Goal: Find specific page/section: Find specific page/section

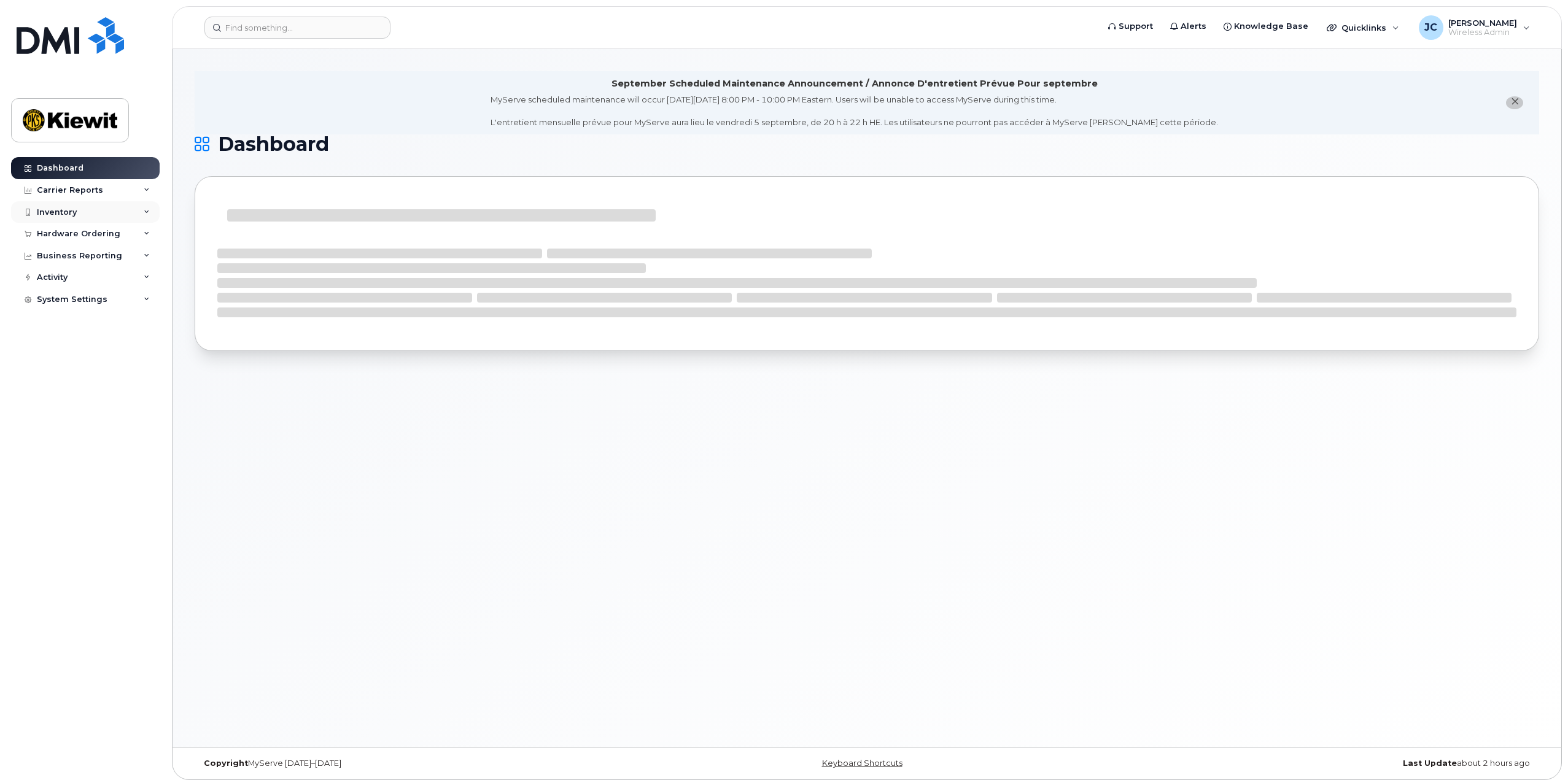
click at [141, 216] on div "Inventory" at bounding box center [85, 212] width 149 height 22
click at [103, 331] on div "Asset Management" at bounding box center [84, 328] width 84 height 11
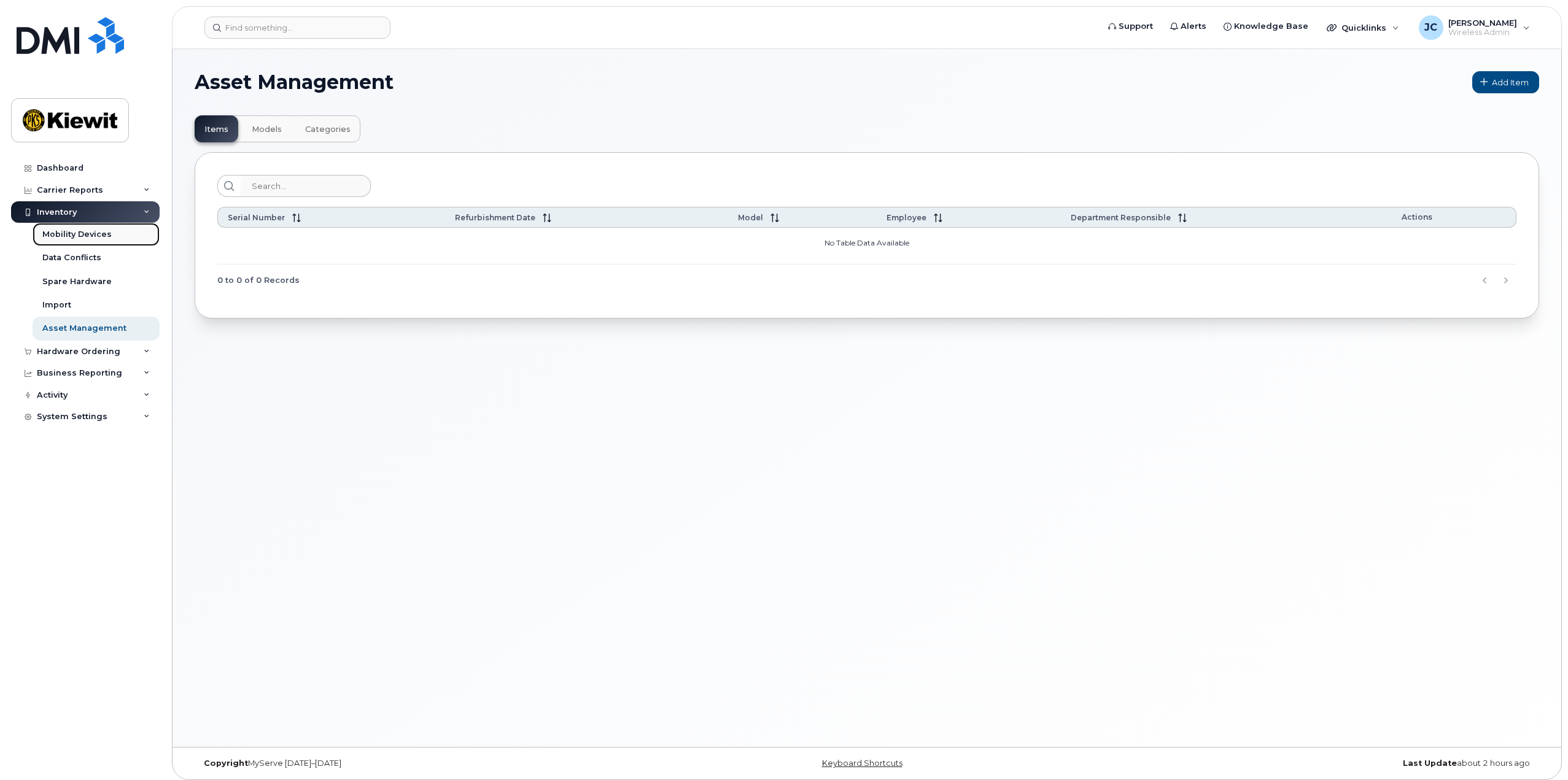
click at [107, 240] on link "Mobility Devices" at bounding box center [96, 235] width 127 height 23
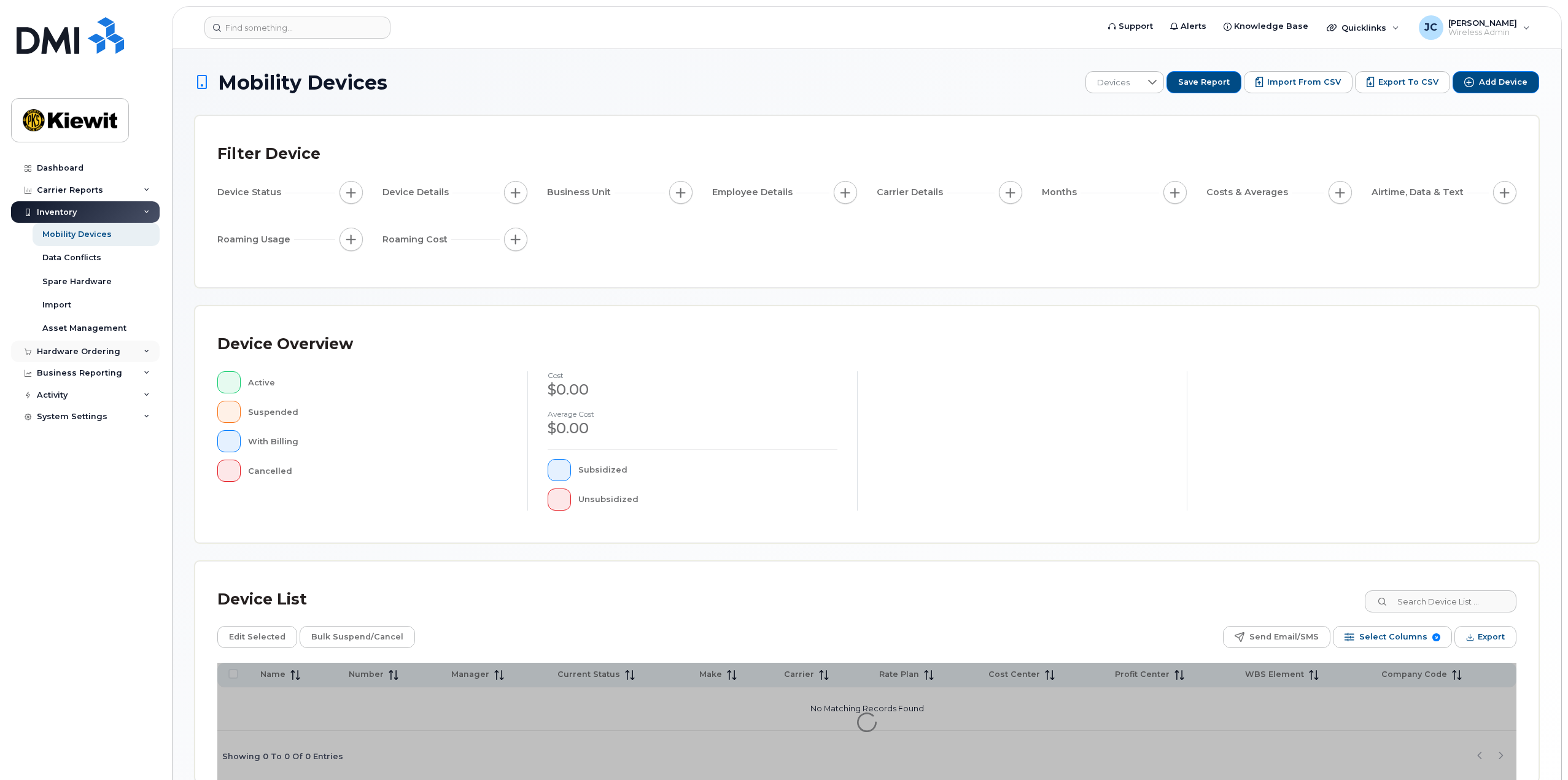
click at [149, 349] on icon at bounding box center [146, 352] width 6 height 6
click at [147, 417] on icon at bounding box center [146, 420] width 6 height 6
click at [147, 535] on icon at bounding box center [146, 536] width 6 height 6
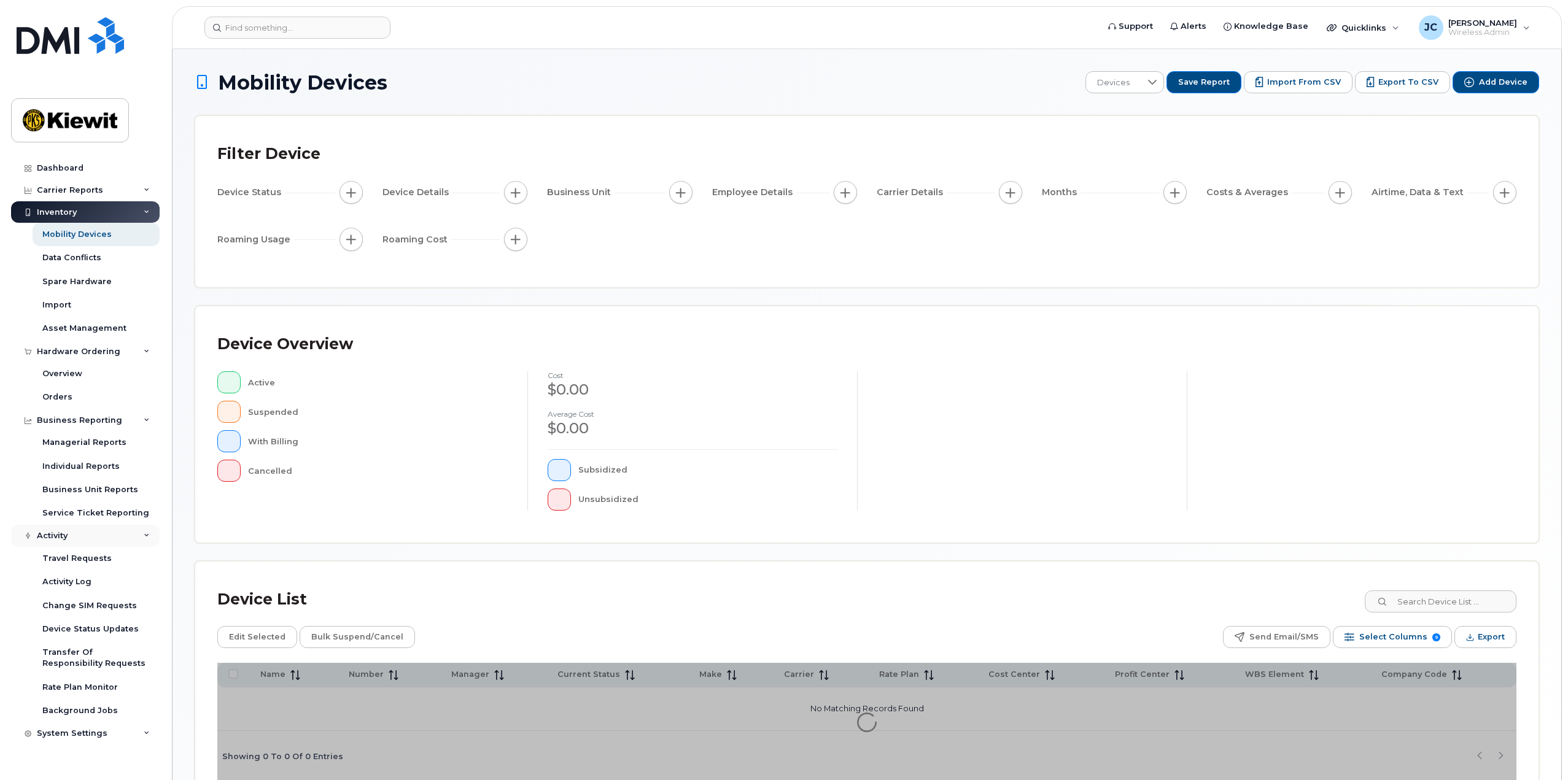
click at [147, 535] on icon at bounding box center [146, 536] width 6 height 6
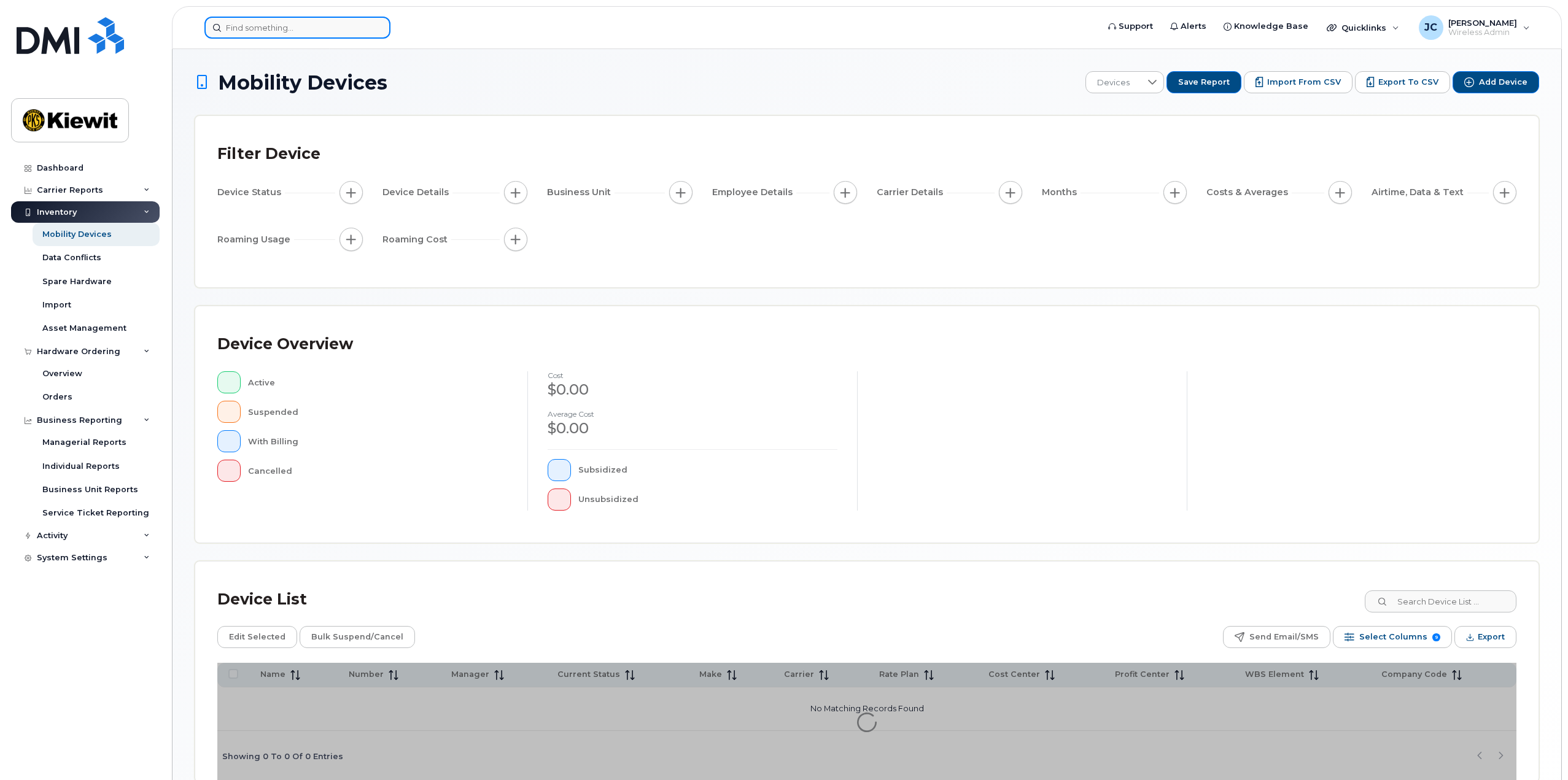
click at [309, 28] on input at bounding box center [297, 28] width 186 height 22
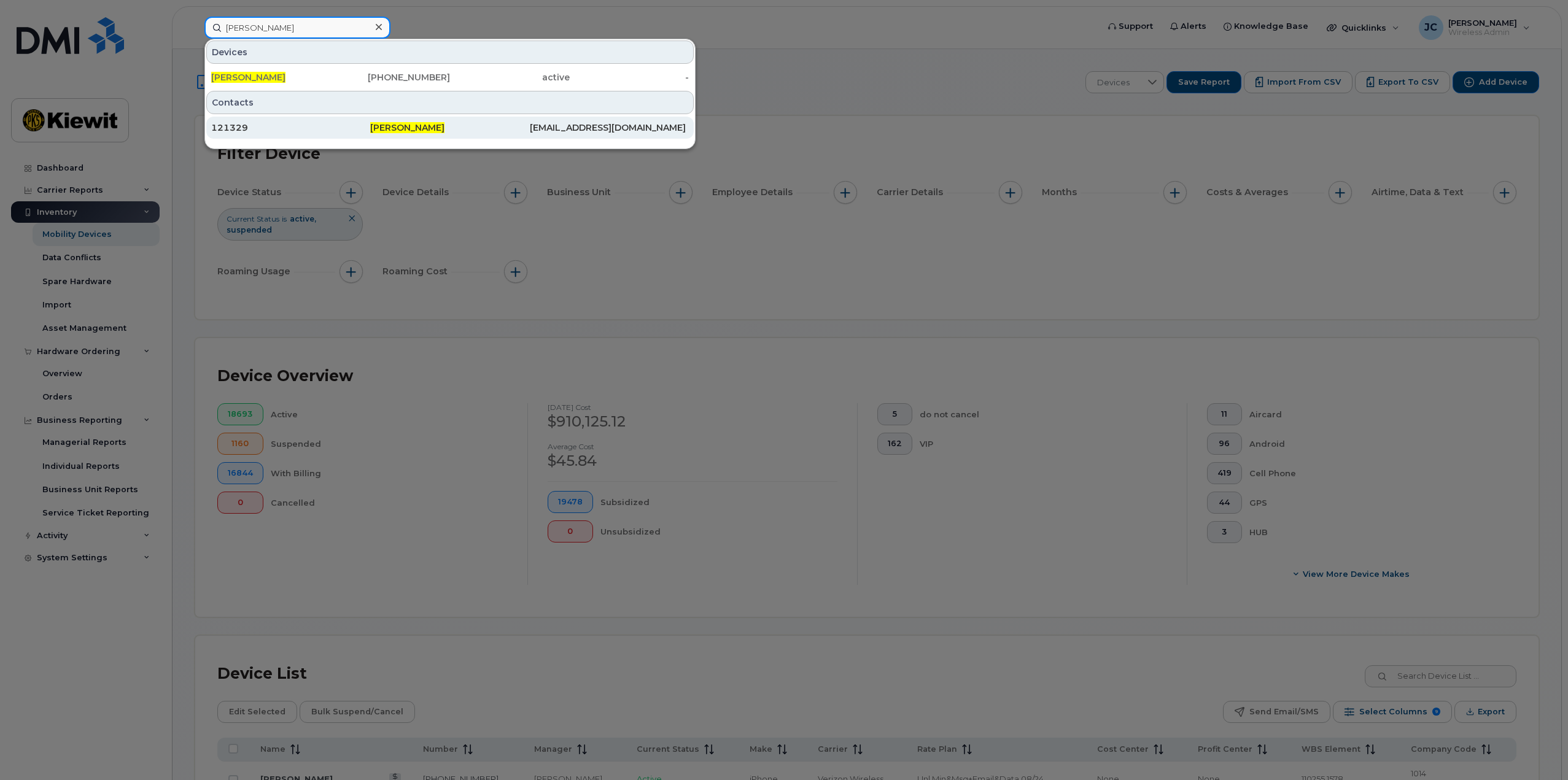
type input "[PERSON_NAME]"
click at [304, 131] on div "121329" at bounding box center [291, 127] width 159 height 12
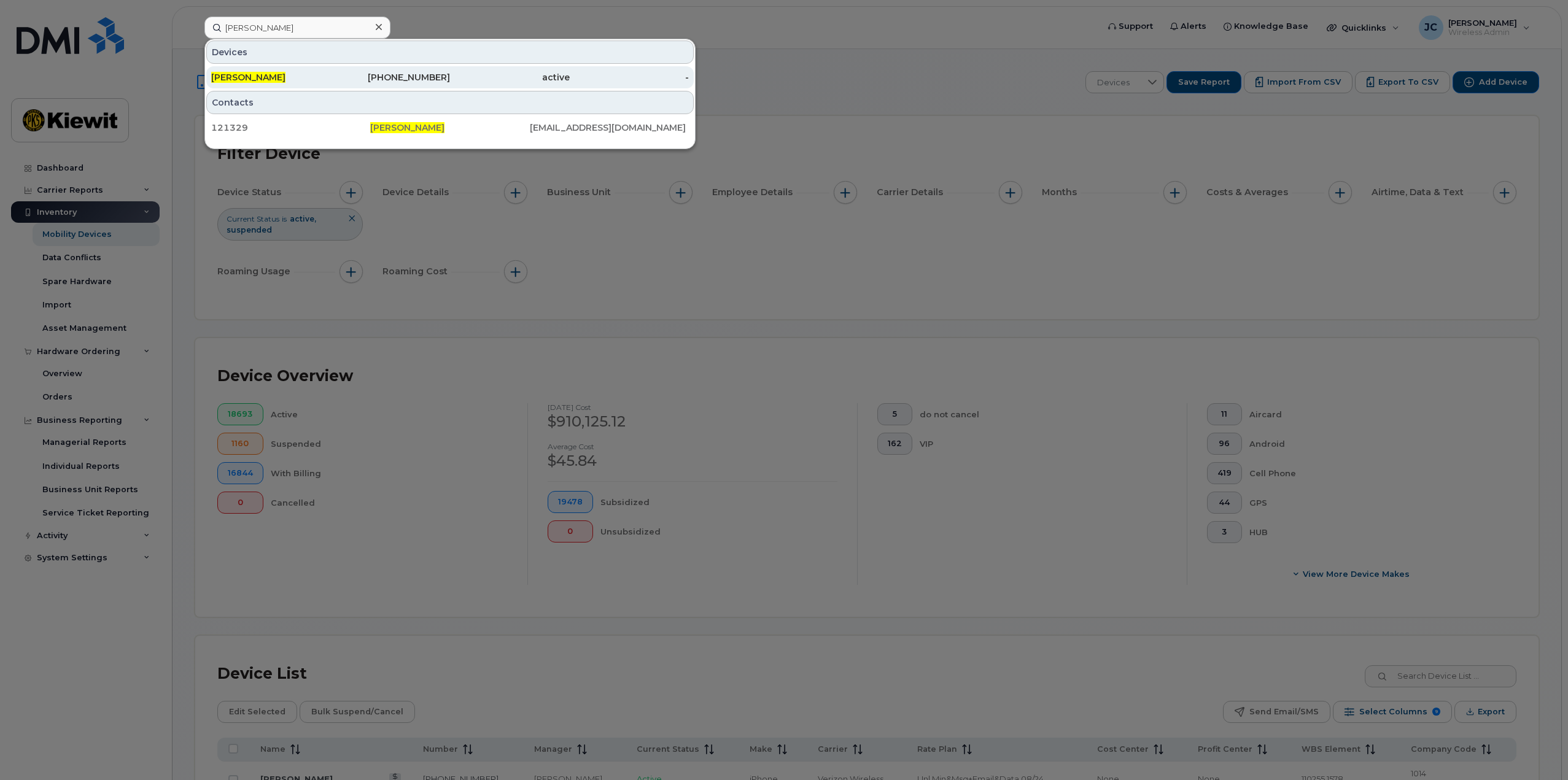
click at [260, 76] on div "[PERSON_NAME]" at bounding box center [271, 77] width 119 height 12
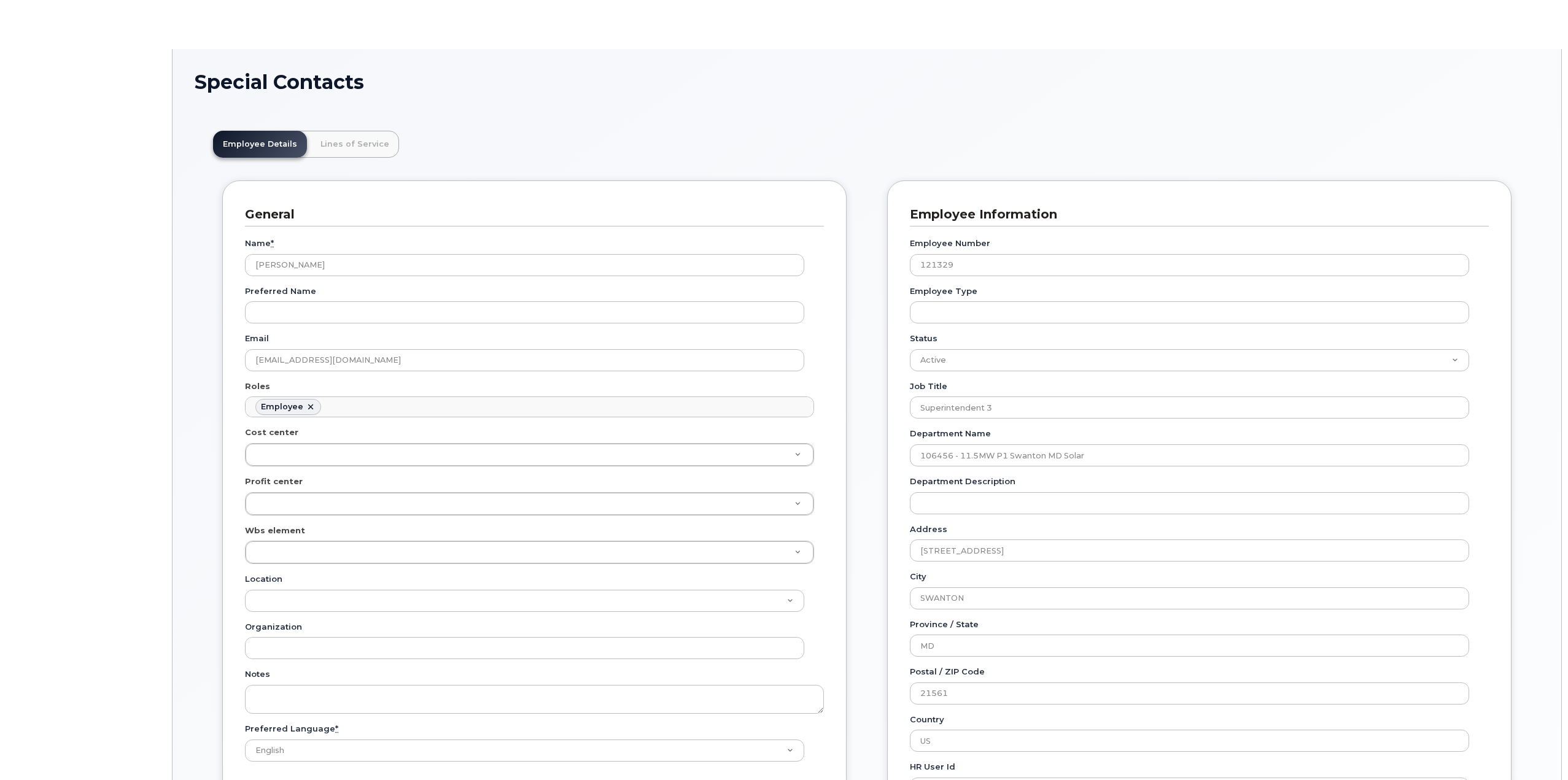
scroll to position [42, 0]
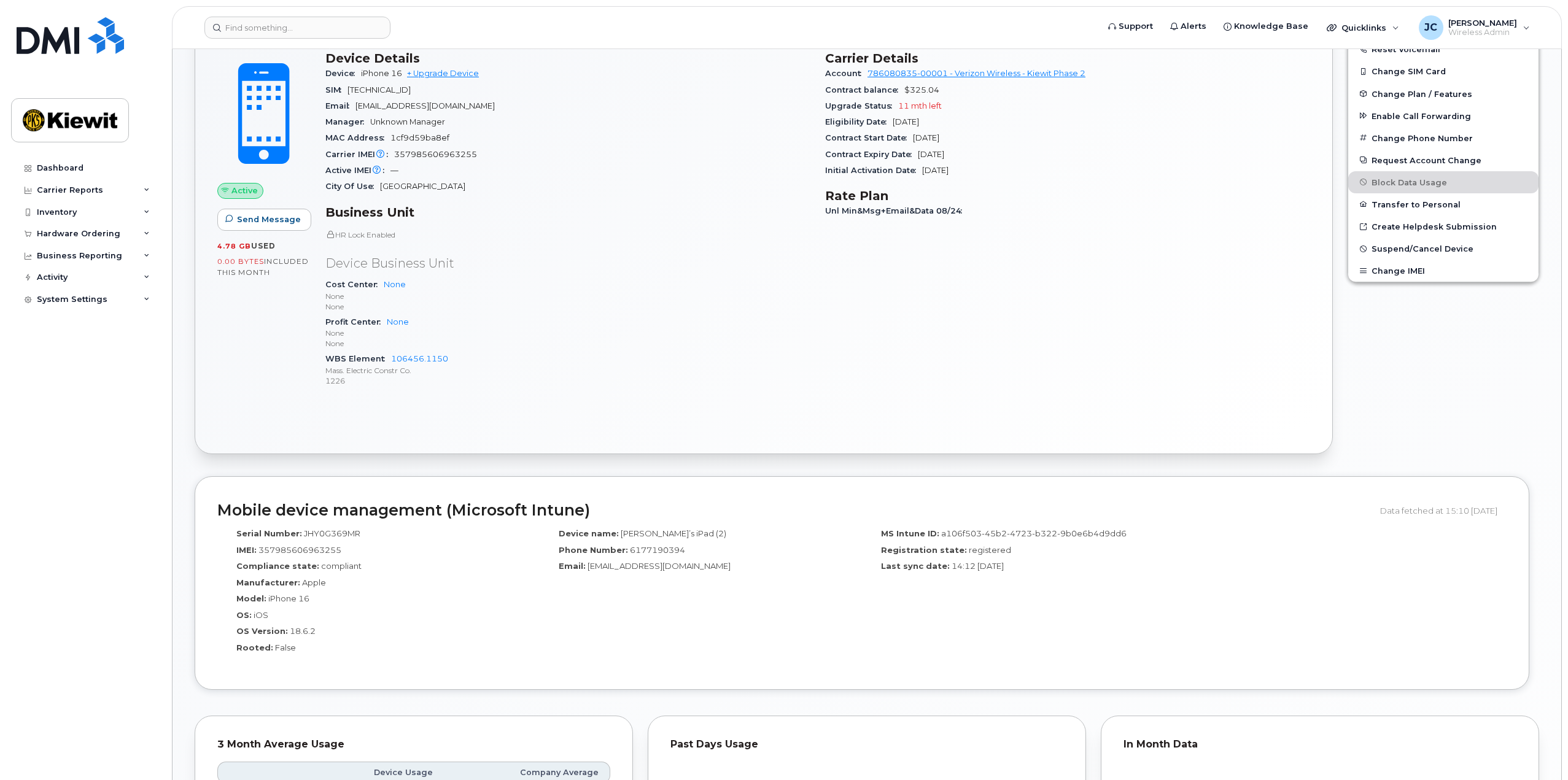
scroll to position [355, 0]
